Goal: Task Accomplishment & Management: Complete application form

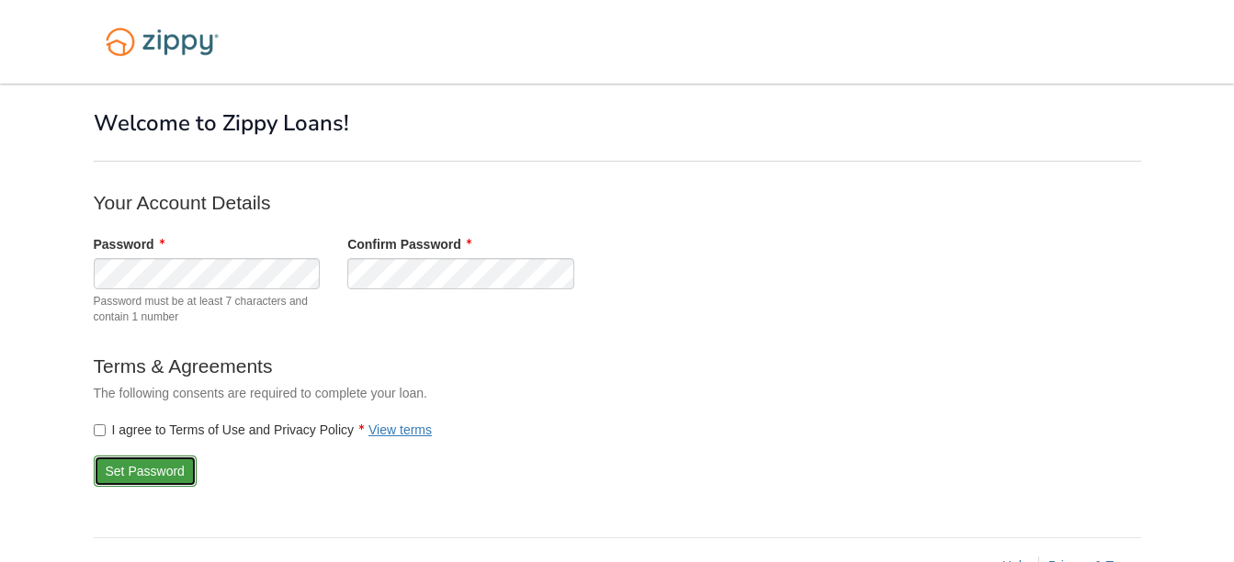
click at [127, 472] on button "Set Password" at bounding box center [145, 471] width 103 height 31
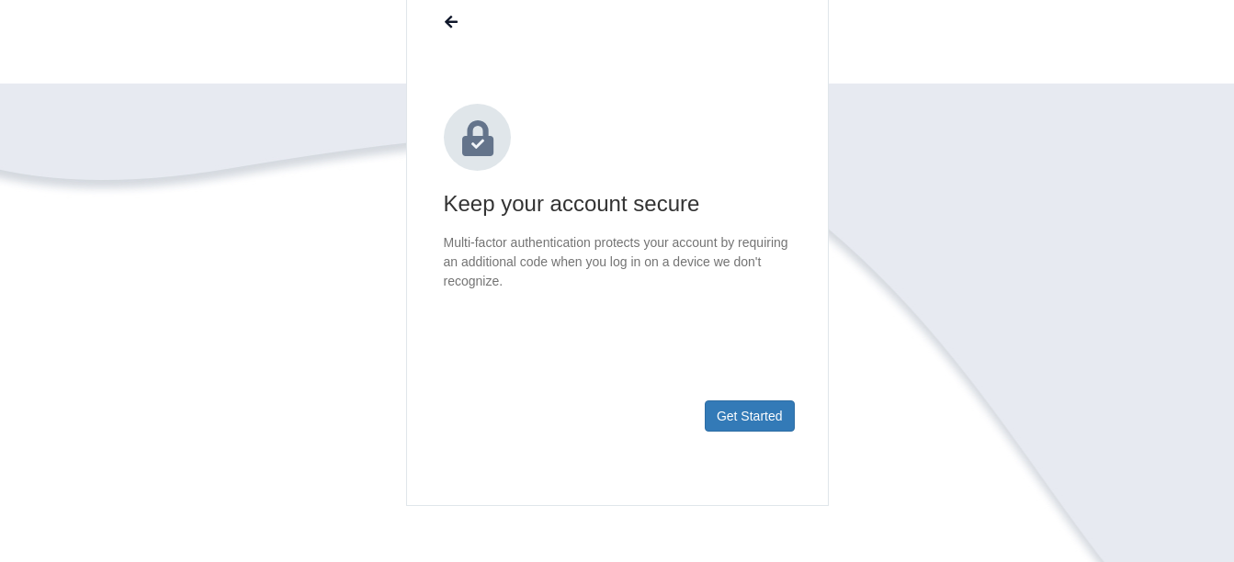
scroll to position [276, 0]
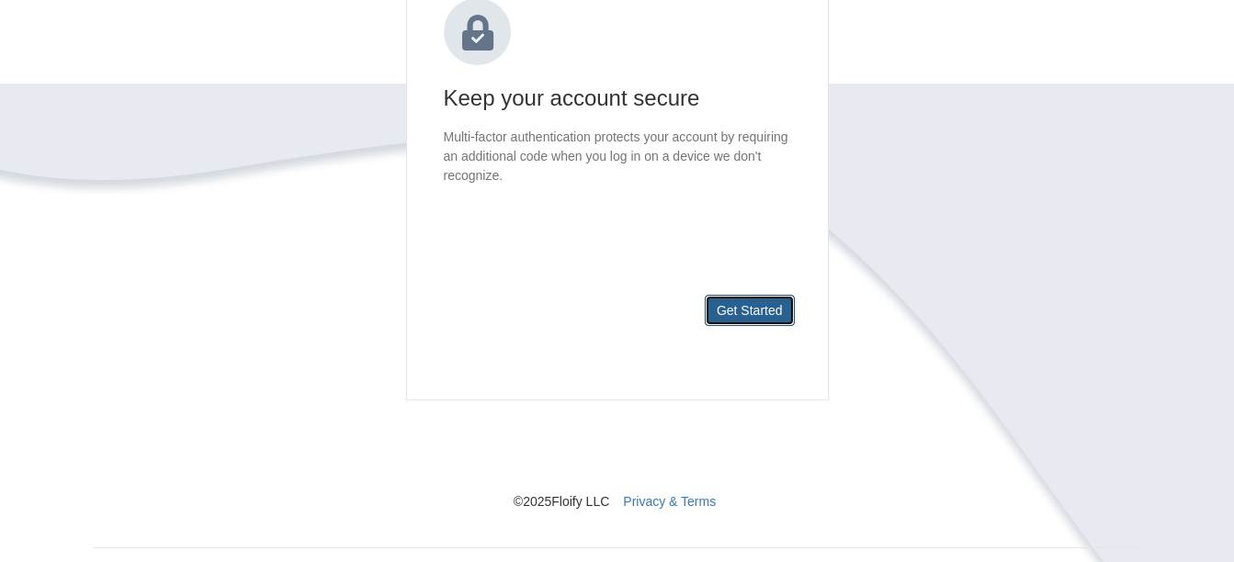
click at [740, 311] on button "Get Started" at bounding box center [750, 310] width 90 height 31
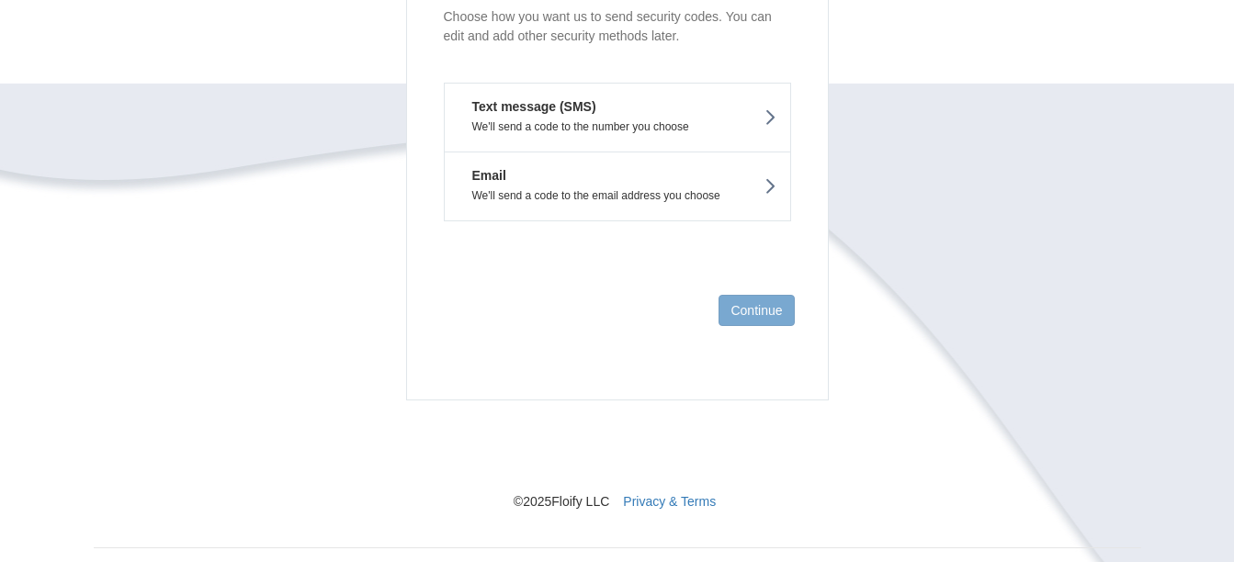
click at [623, 125] on p "We'll send a code to the number you choose" at bounding box center [617, 126] width 318 height 13
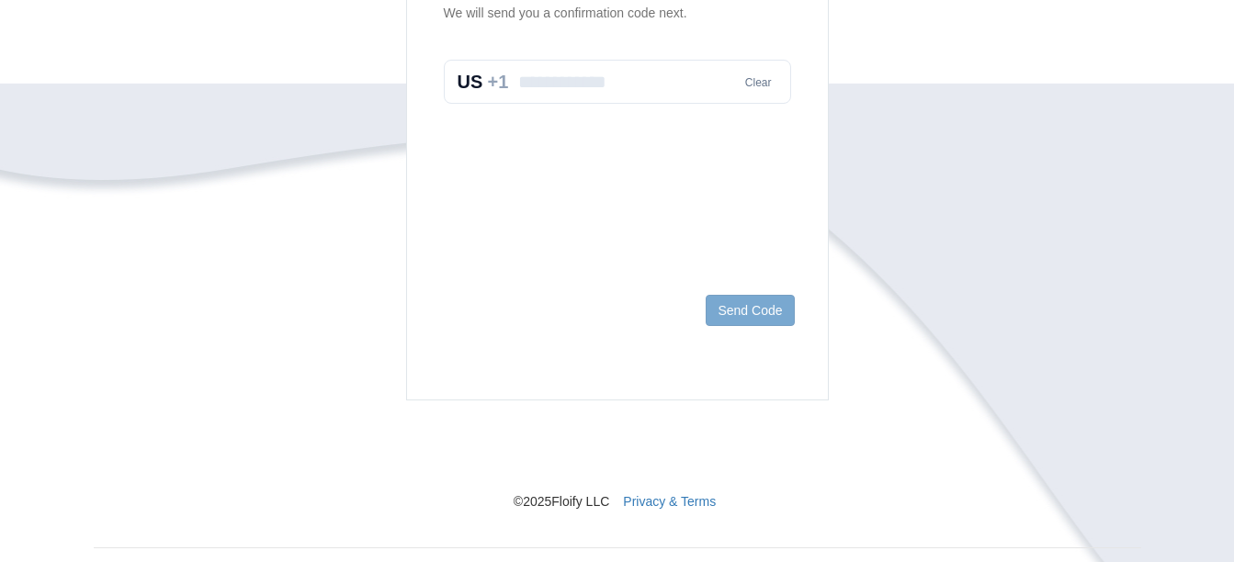
click at [638, 91] on input "text" at bounding box center [617, 82] width 347 height 44
type input "**********"
click at [748, 318] on button "Send Code" at bounding box center [750, 310] width 88 height 31
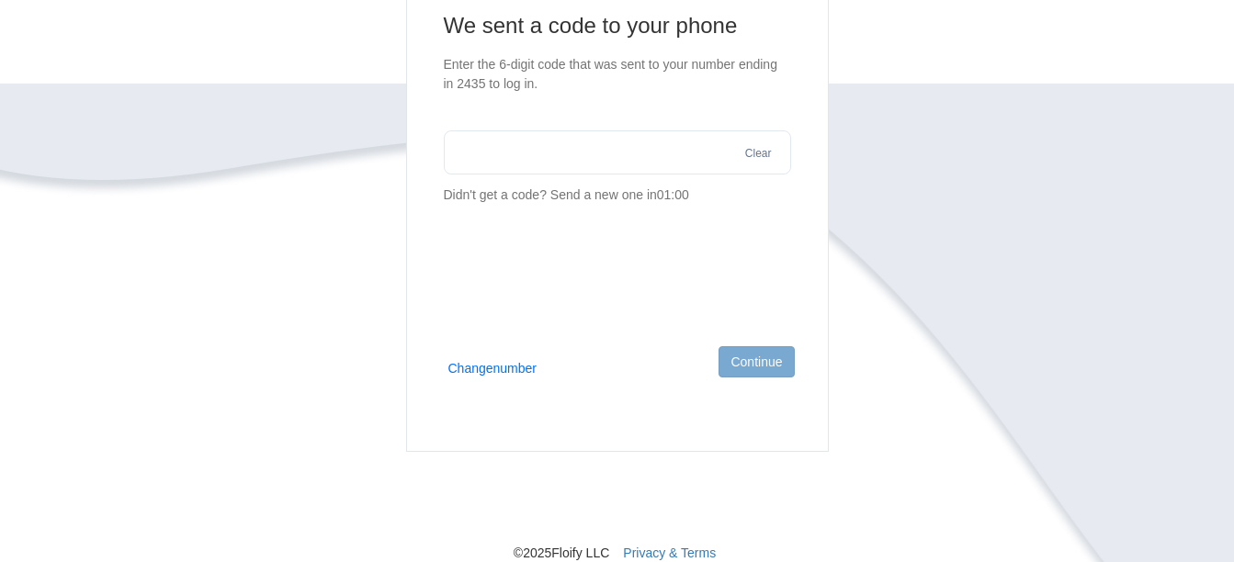
scroll to position [184, 0]
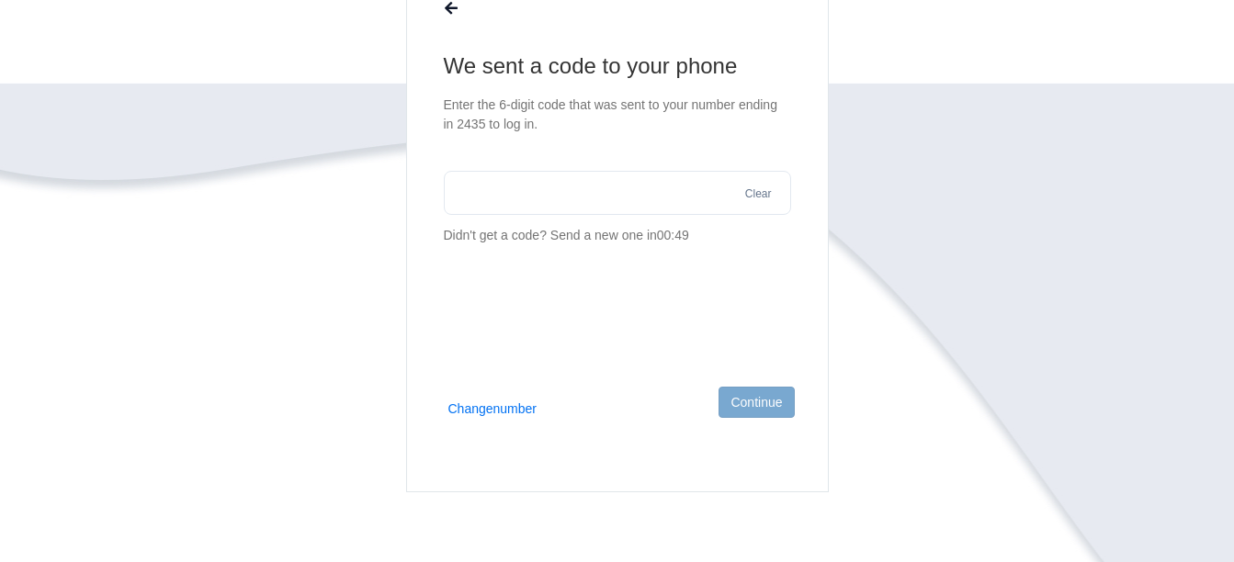
click at [636, 185] on input "text" at bounding box center [617, 193] width 347 height 44
type input "******"
click at [773, 410] on button "Continue" at bounding box center [755, 402] width 75 height 31
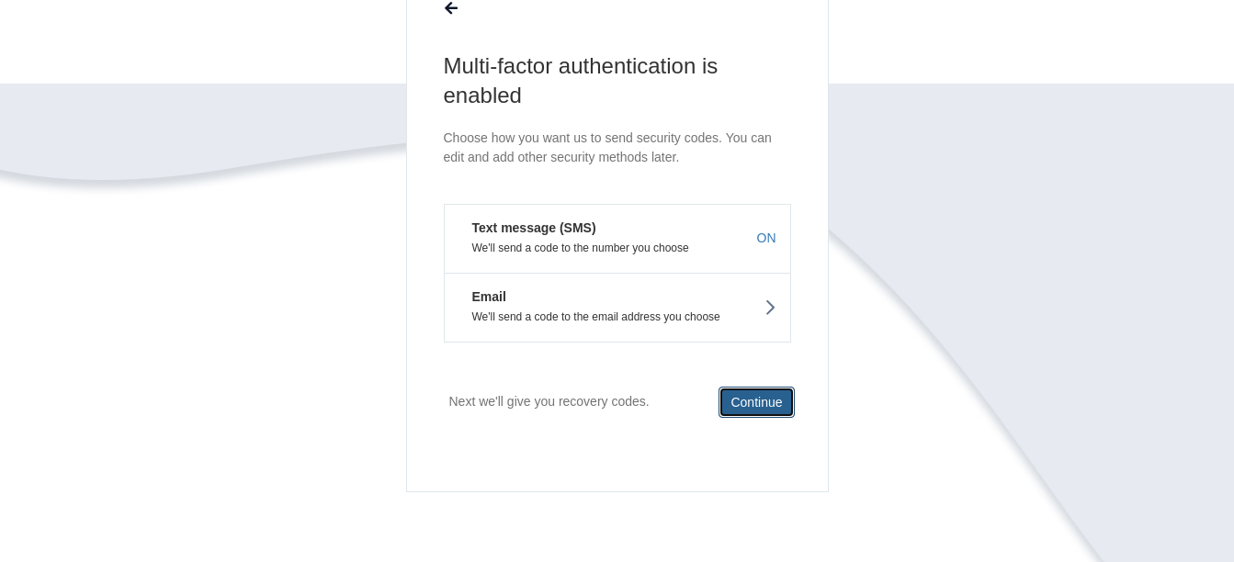
click at [768, 398] on button "Continue" at bounding box center [755, 402] width 75 height 31
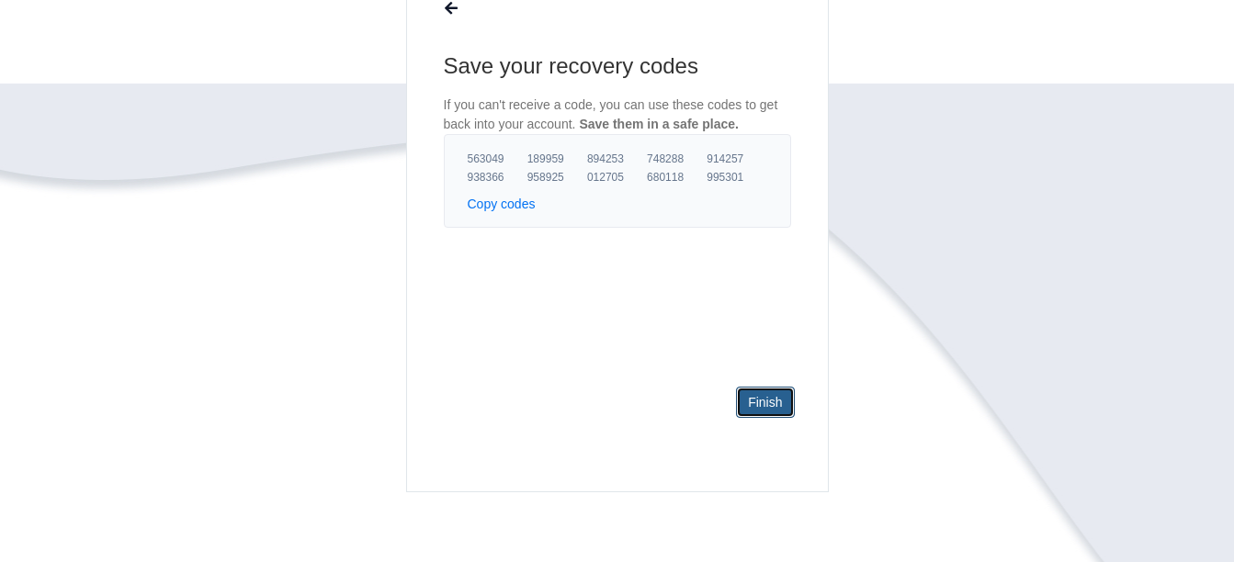
click at [768, 398] on link "Finish" at bounding box center [765, 402] width 58 height 31
